Goal: Find specific page/section: Find specific page/section

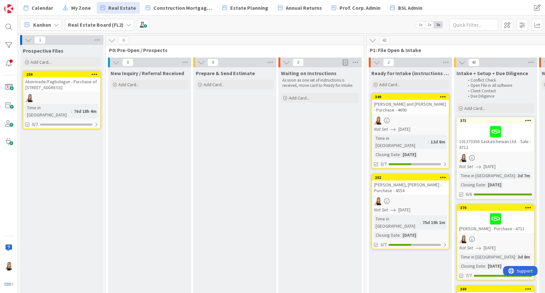
scroll to position [0, 1506]
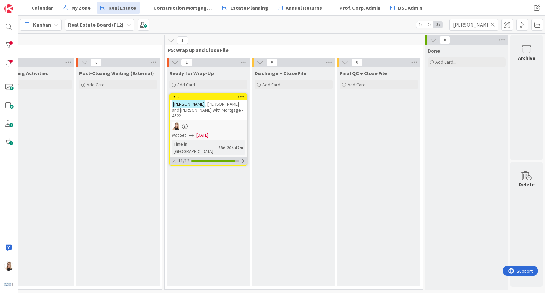
type input "[PERSON_NAME]"
click at [209, 157] on div "11/12" at bounding box center [208, 161] width 77 height 8
click at [172, 174] on icon at bounding box center [174, 176] width 5 height 5
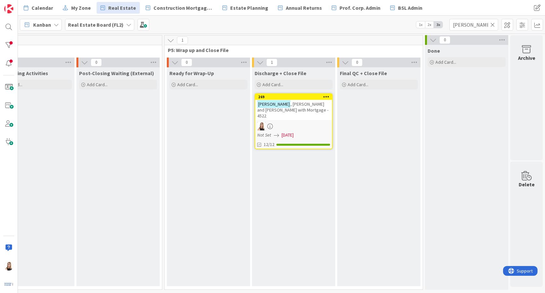
drag, startPoint x: 199, startPoint y: 97, endPoint x: 503, endPoint y: 197, distance: 319.5
click at [279, 141] on div "12/12" at bounding box center [293, 144] width 77 height 8
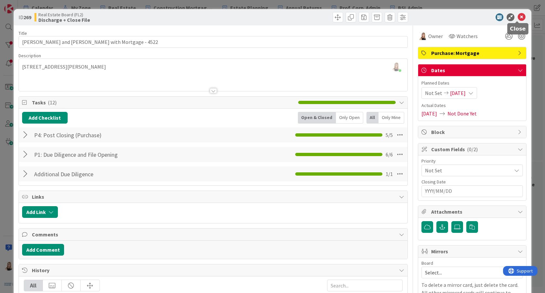
click at [518, 19] on icon at bounding box center [522, 17] width 8 height 8
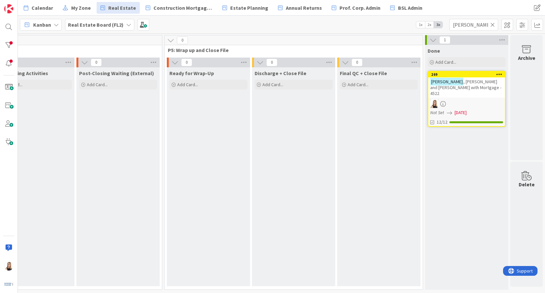
drag, startPoint x: 364, startPoint y: 95, endPoint x: 350, endPoint y: 0, distance: 96.1
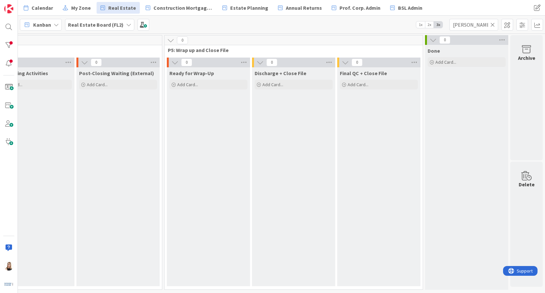
click at [493, 25] on icon at bounding box center [492, 25] width 5 height 6
click at [492, 25] on input "text" at bounding box center [473, 25] width 49 height 12
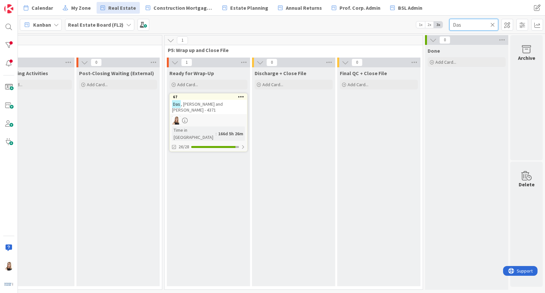
type input "Das"
click at [494, 26] on icon at bounding box center [492, 25] width 5 height 6
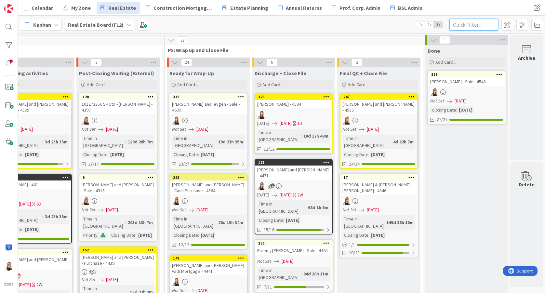
click at [474, 29] on input "text" at bounding box center [473, 25] width 49 height 12
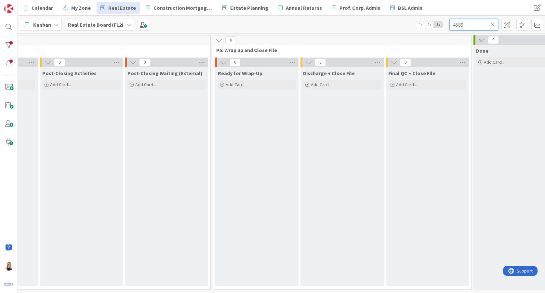
scroll to position [0, 1506]
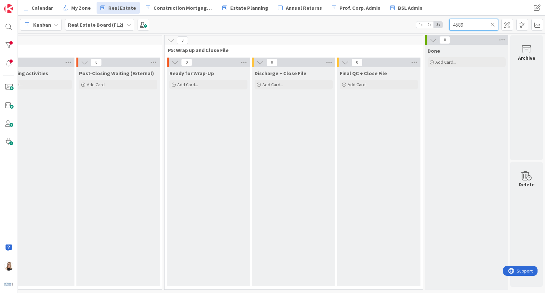
drag, startPoint x: 477, startPoint y: 23, endPoint x: 415, endPoint y: 26, distance: 62.5
click at [415, 26] on div "Kanban Real Estate Board (FL2) 1x 2x 3x 4589" at bounding box center [281, 25] width 527 height 18
type input "[PERSON_NAME]"
click at [494, 26] on icon at bounding box center [492, 25] width 5 height 6
